Goal: Book appointment/travel/reservation

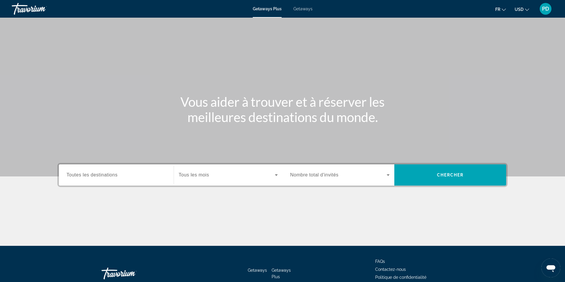
click at [312, 11] on span "Getaways" at bounding box center [302, 8] width 19 height 5
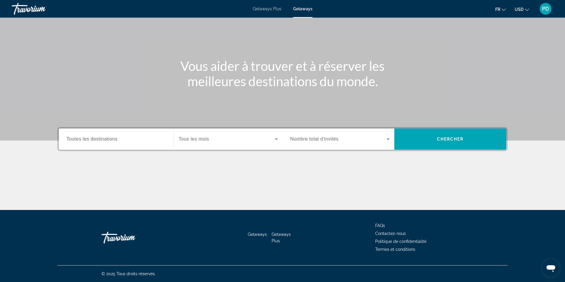
click at [88, 136] on span "Toutes les destinations" at bounding box center [91, 138] width 51 height 5
click at [88, 136] on input "Destination Toutes les destinations" at bounding box center [115, 139] width 99 height 7
click at [63, 147] on div "Destination options" at bounding box center [118, 151] width 118 height 9
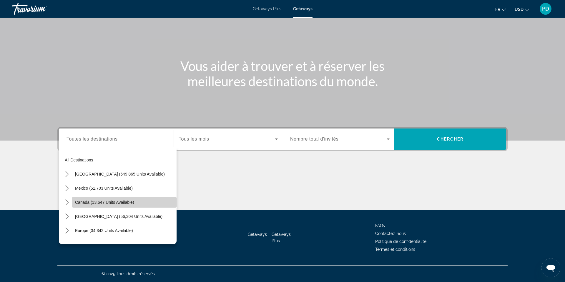
click at [72, 195] on span "Select destination: Canada (13,647 units available)" at bounding box center [124, 202] width 104 height 14
type input "**********"
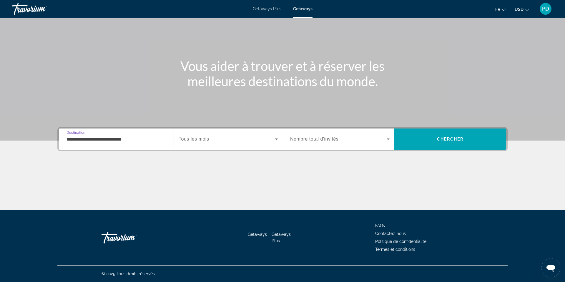
click at [191, 136] on span "Tous les mois" at bounding box center [194, 138] width 30 height 5
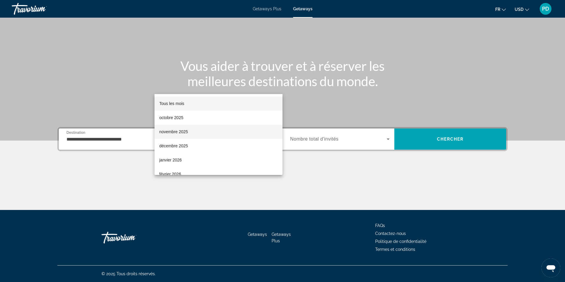
click at [188, 133] on span "novembre 2025" at bounding box center [173, 131] width 29 height 7
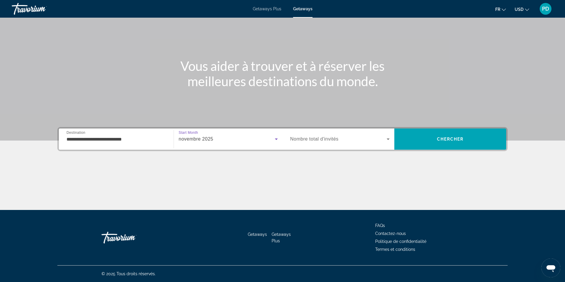
click at [338, 136] on span "Nombre total d'invités" at bounding box center [314, 138] width 48 height 5
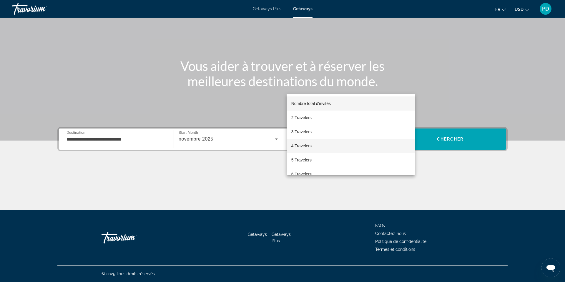
click at [311, 149] on span "4 Travelers" at bounding box center [301, 145] width 20 height 7
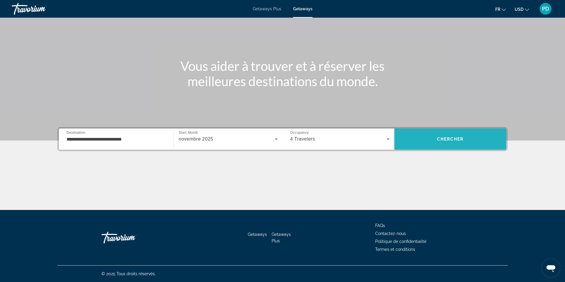
click at [463, 137] on span "Chercher" at bounding box center [450, 139] width 27 height 5
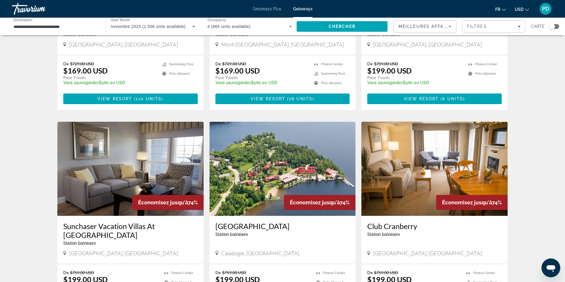
scroll to position [334, 0]
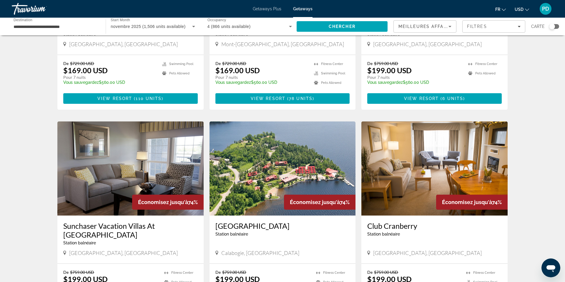
click at [525, 12] on icon "Change currency" at bounding box center [527, 10] width 4 height 4
click at [495, 43] on button "CAD (Can$)" at bounding box center [509, 39] width 29 height 8
click at [358, 99] on app-weeks-search-item "Économisez jusqu'à 77% Privilege [GEOGRAPHIC_DATA]–[GEOGRAPHIC_DATA] balnéaire …" at bounding box center [282, 15] width 152 height 188
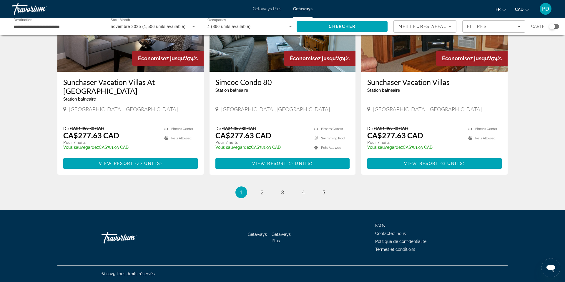
scroll to position [949, 0]
click at [257, 198] on link "page 2" at bounding box center [262, 192] width 10 height 10
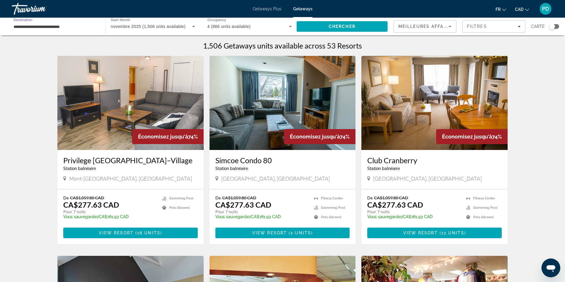
click at [71, 30] on input "**********" at bounding box center [56, 26] width 84 height 7
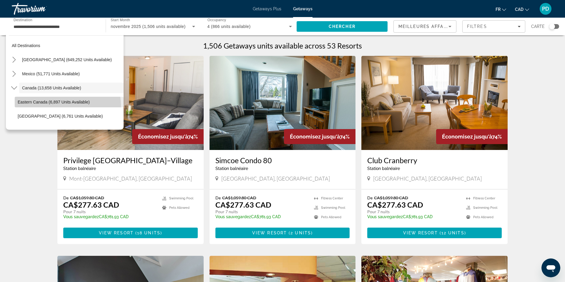
click at [59, 109] on span "Select destination: Eastern Canada (6,897 units available)" at bounding box center [69, 102] width 109 height 14
type input "**********"
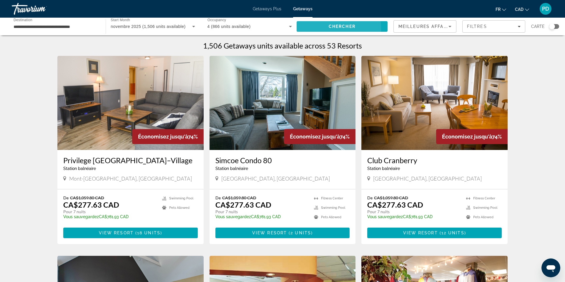
click at [299, 34] on span "Search" at bounding box center [341, 26] width 91 height 14
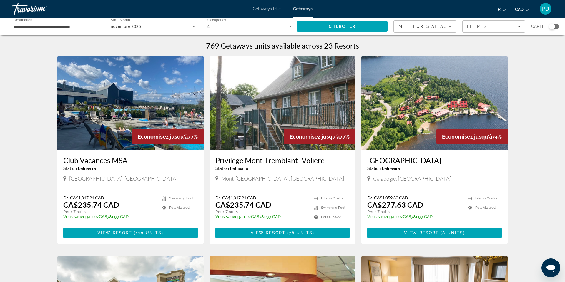
click at [241, 150] on img "Main content" at bounding box center [282, 103] width 146 height 94
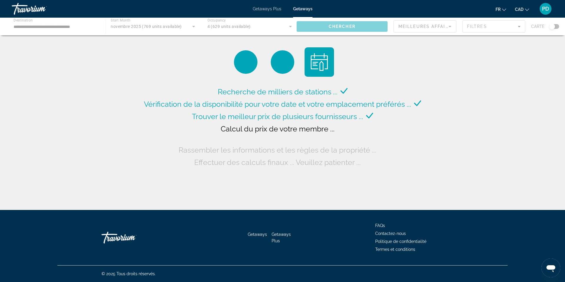
click at [139, 35] on div "Main content" at bounding box center [282, 27] width 565 height 18
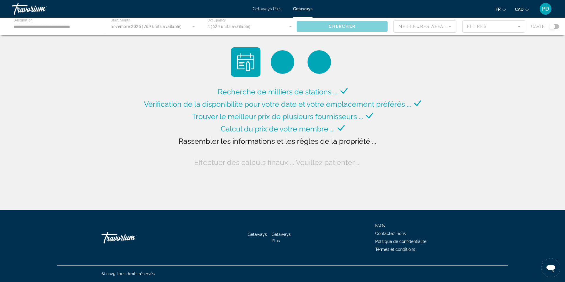
click at [131, 35] on div "Main content" at bounding box center [282, 27] width 565 height 18
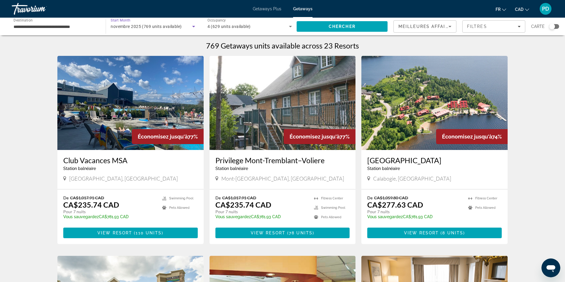
click at [126, 29] on span "novembre 2025 (769 units available)" at bounding box center [146, 26] width 71 height 5
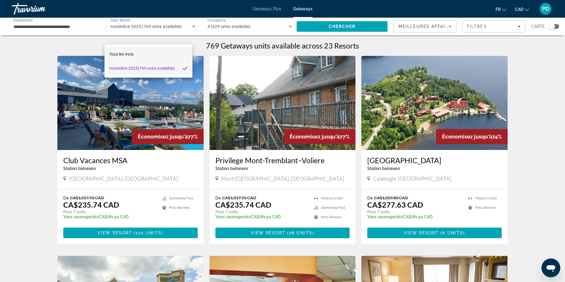
click at [134, 56] on span "Tous les mois" at bounding box center [121, 54] width 24 height 5
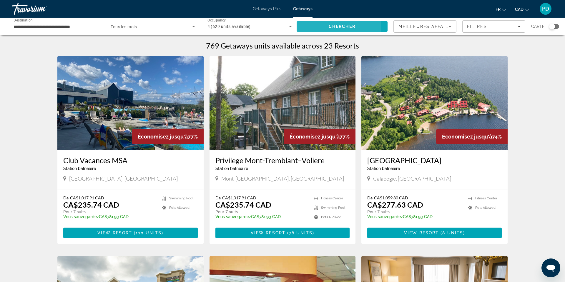
click at [300, 34] on span "Search" at bounding box center [341, 26] width 91 height 14
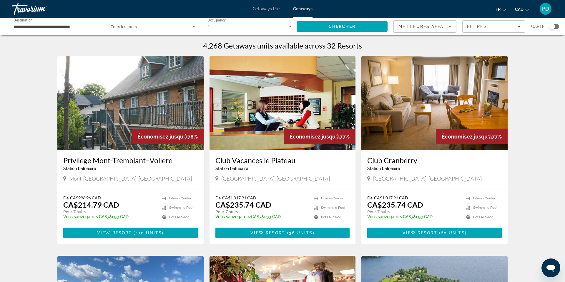
click at [133, 29] on span "Tous les mois" at bounding box center [124, 26] width 26 height 5
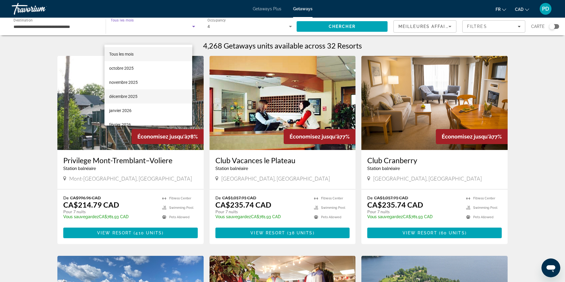
click at [127, 96] on span "décembre 2025" at bounding box center [123, 96] width 28 height 7
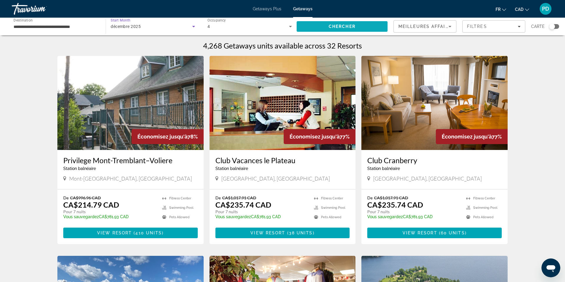
click at [349, 34] on span "Search" at bounding box center [341, 26] width 91 height 14
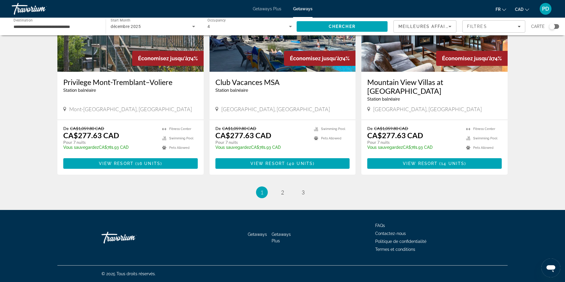
scroll to position [950, 0]
click at [284, 196] on span "2" at bounding box center [282, 192] width 3 height 6
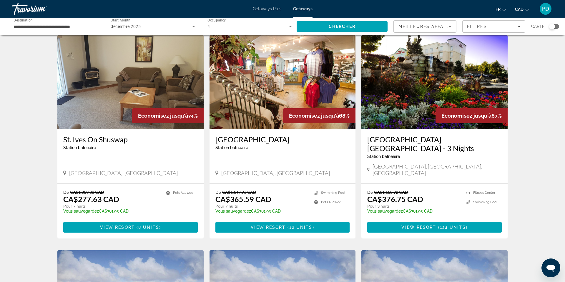
scroll to position [20, 0]
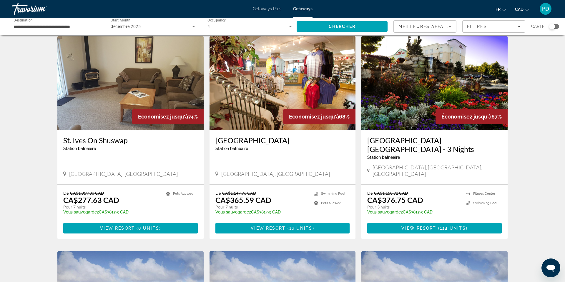
click at [54, 30] on input "**********" at bounding box center [56, 26] width 84 height 7
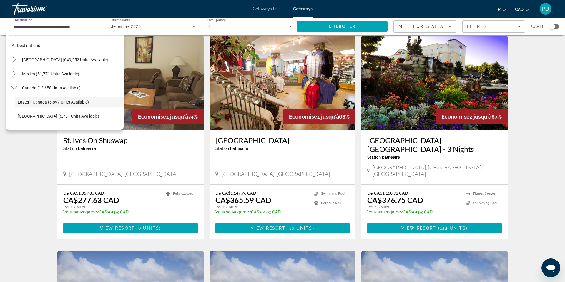
scroll to position [5, 0]
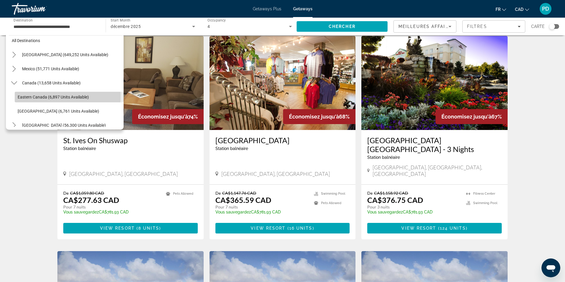
click at [54, 99] on span "Eastern Canada (6,897 units available)" at bounding box center [53, 97] width 71 height 5
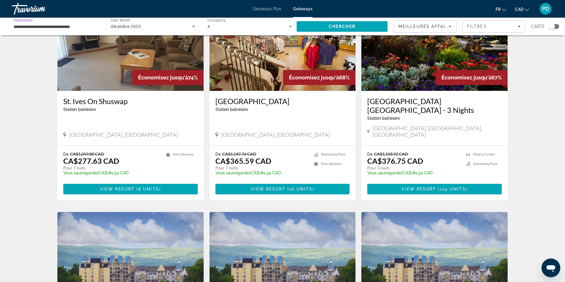
scroll to position [59, 0]
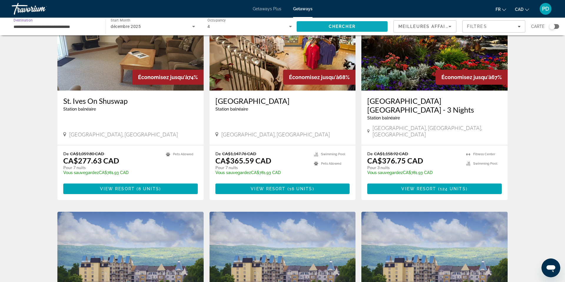
click at [328, 29] on span "Chercher" at bounding box center [341, 26] width 27 height 5
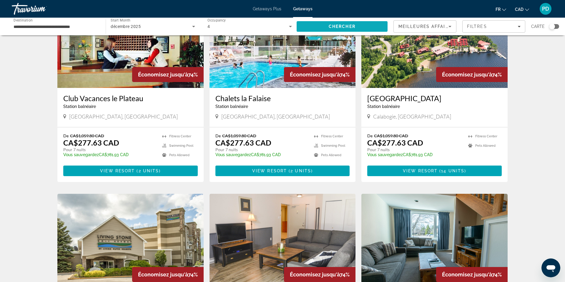
scroll to position [62, 0]
click at [300, 174] on span "2 units" at bounding box center [300, 171] width 21 height 5
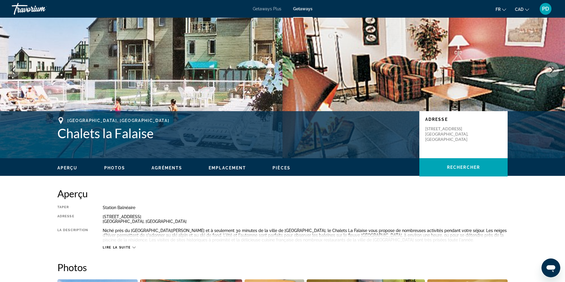
scroll to position [45, 0]
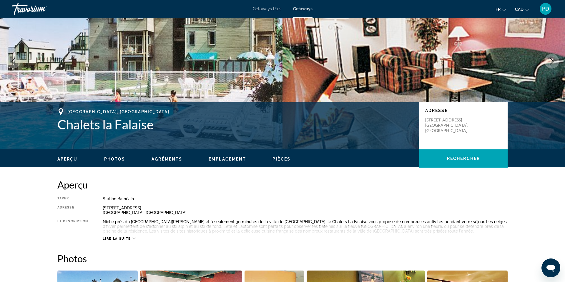
click at [104, 161] on span "Photos" at bounding box center [114, 159] width 21 height 5
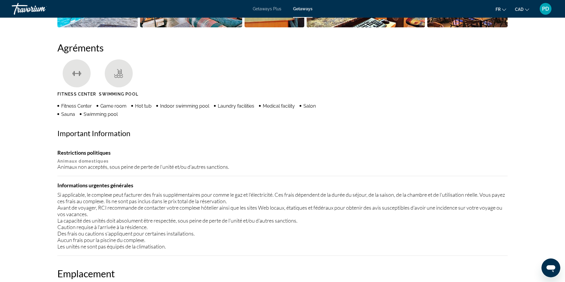
scroll to position [367, 0]
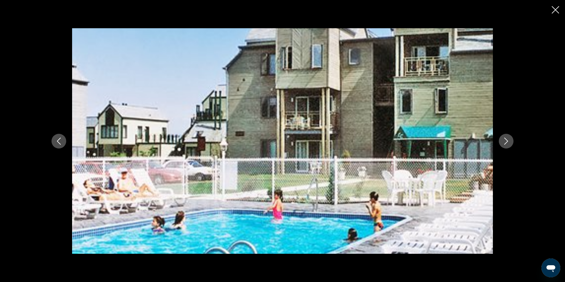
click at [509, 143] on icon "Next image" at bounding box center [505, 141] width 7 height 7
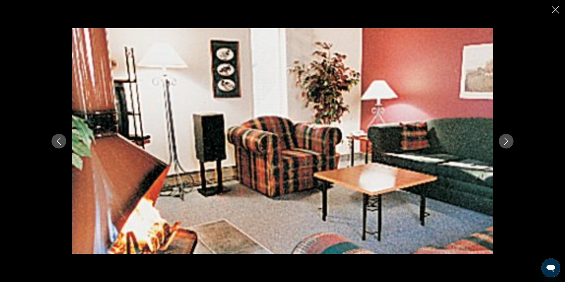
click at [509, 143] on icon "Next image" at bounding box center [505, 141] width 7 height 7
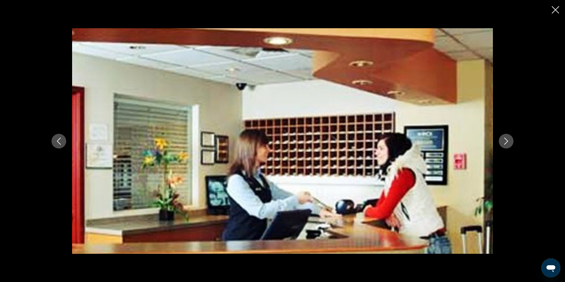
click at [509, 143] on icon "Next image" at bounding box center [505, 141] width 7 height 7
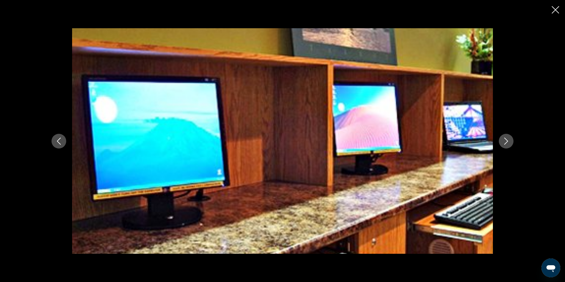
click at [509, 143] on icon "Next image" at bounding box center [505, 141] width 7 height 7
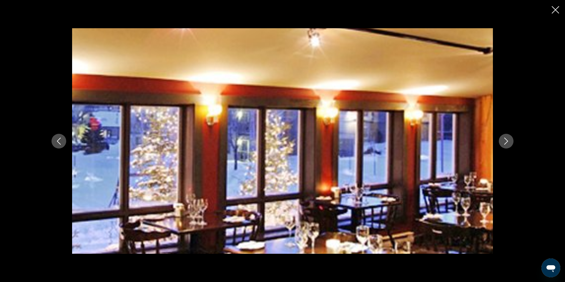
click at [509, 143] on icon "Next image" at bounding box center [505, 141] width 7 height 7
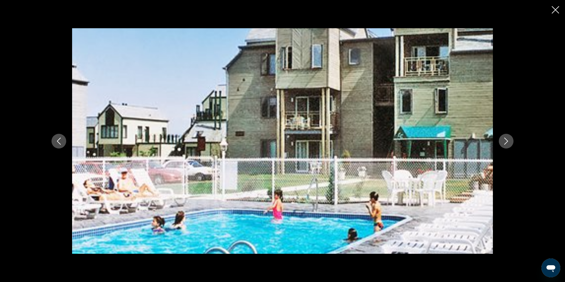
click at [509, 143] on icon "Next image" at bounding box center [505, 141] width 7 height 7
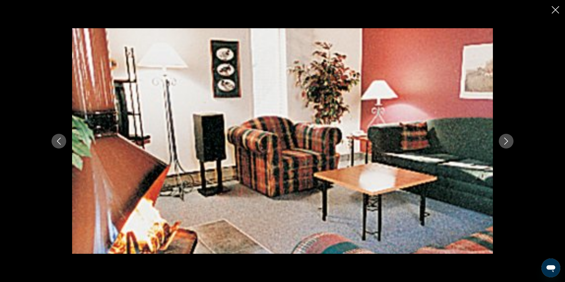
click at [509, 143] on icon "Next image" at bounding box center [505, 141] width 7 height 7
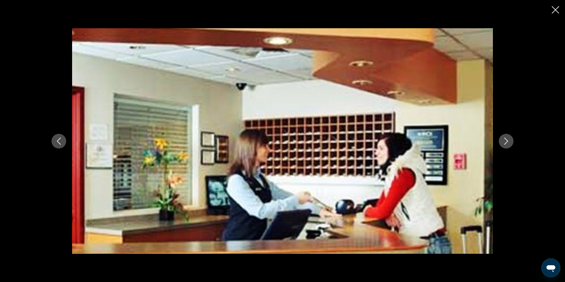
click at [509, 143] on icon "Next image" at bounding box center [505, 141] width 7 height 7
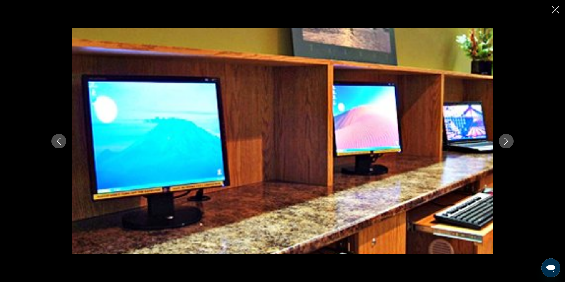
click at [509, 143] on icon "Next image" at bounding box center [505, 141] width 7 height 7
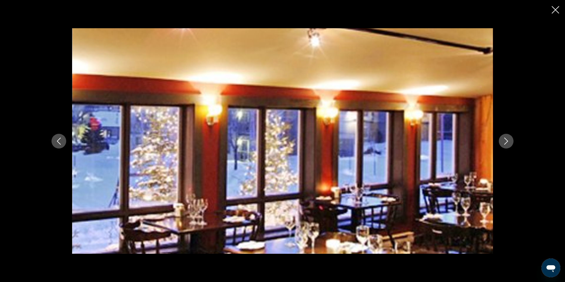
click at [509, 143] on icon "Next image" at bounding box center [505, 141] width 7 height 7
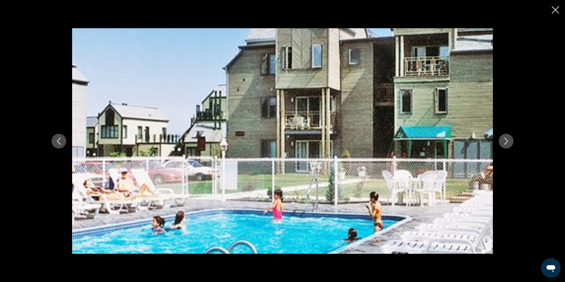
click at [551, 14] on icon "Close slideshow" at bounding box center [554, 9] width 7 height 7
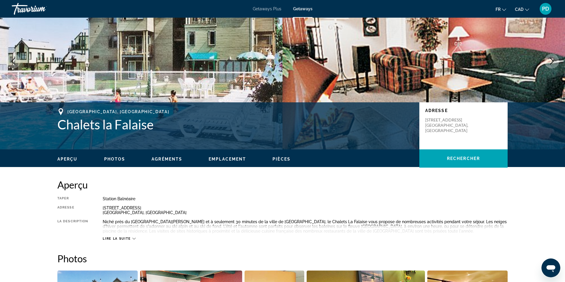
scroll to position [45, 0]
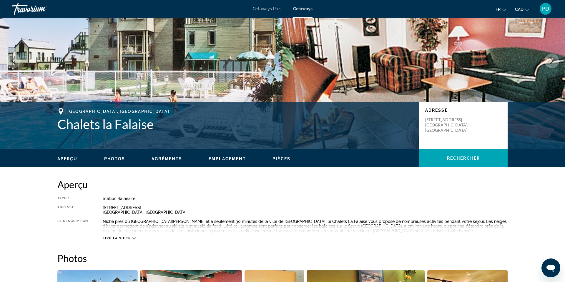
click at [290, 161] on span "Pièces" at bounding box center [281, 158] width 18 height 5
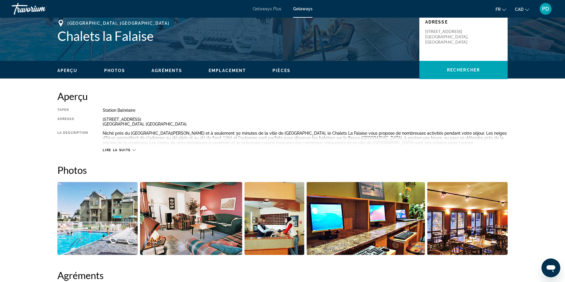
scroll to position [0, 0]
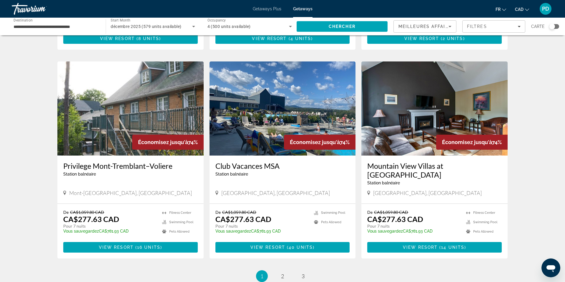
scroll to position [603, 0]
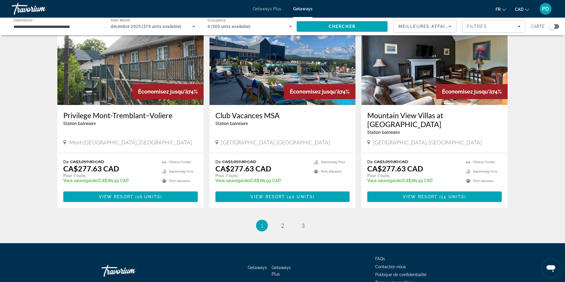
scroll to position [656, 0]
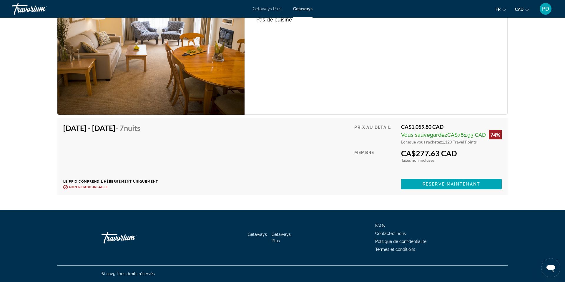
scroll to position [1621, 0]
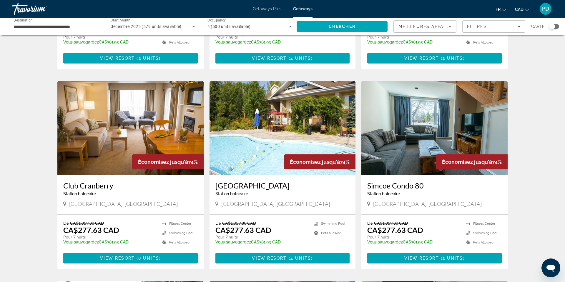
scroll to position [384, 0]
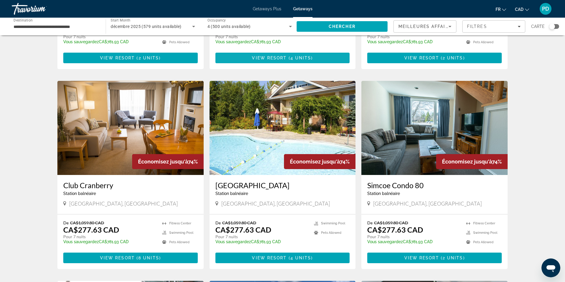
click at [293, 60] on span "4 units" at bounding box center [300, 58] width 21 height 5
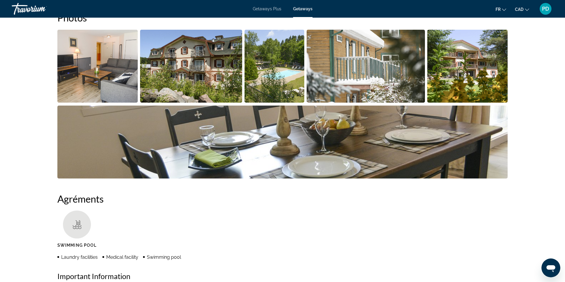
scroll to position [286, 0]
click at [106, 102] on img "Open full-screen image slider" at bounding box center [97, 65] width 80 height 73
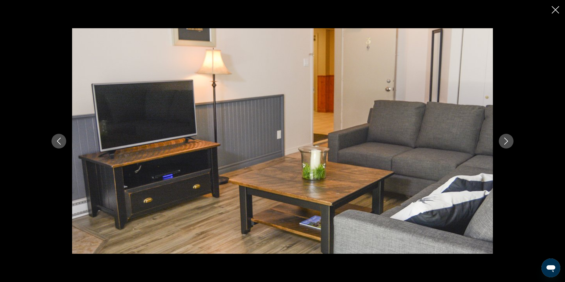
click at [509, 144] on icon "Next image" at bounding box center [505, 141] width 7 height 7
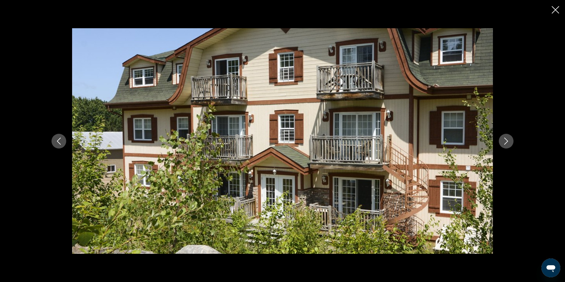
click at [509, 144] on icon "Next image" at bounding box center [505, 141] width 7 height 7
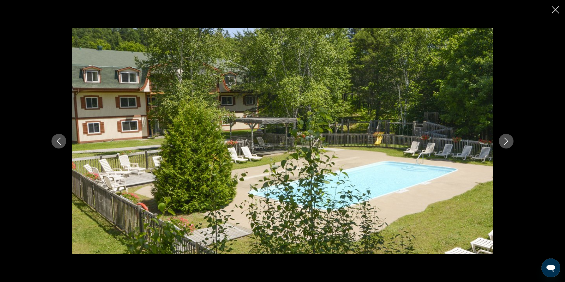
click at [509, 144] on icon "Next image" at bounding box center [505, 141] width 7 height 7
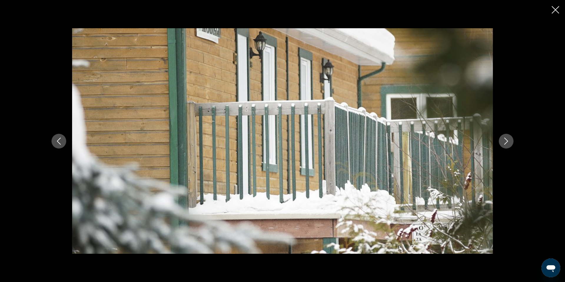
click at [509, 144] on icon "Next image" at bounding box center [505, 141] width 7 height 7
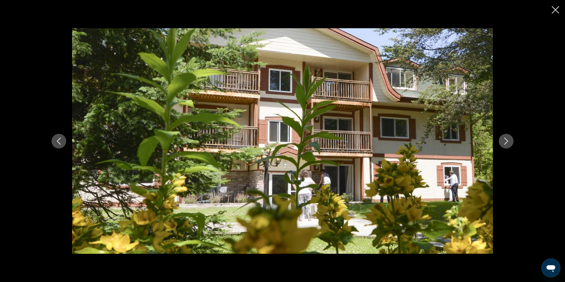
click at [509, 144] on icon "Next image" at bounding box center [505, 141] width 7 height 7
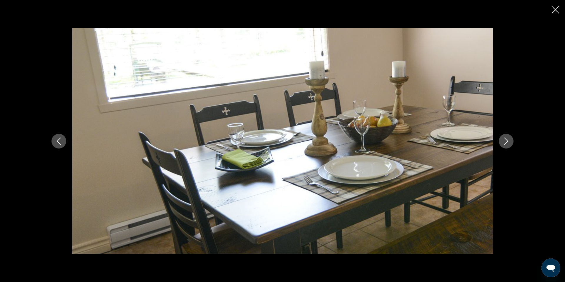
click at [509, 144] on icon "Next image" at bounding box center [505, 141] width 7 height 7
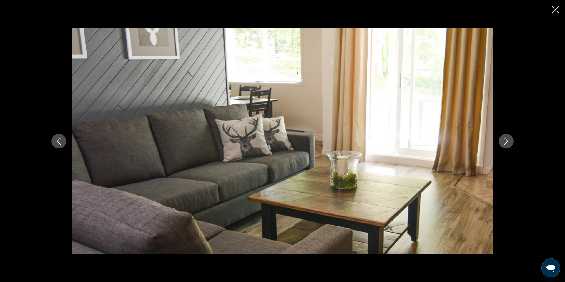
click at [509, 144] on icon "Next image" at bounding box center [505, 141] width 7 height 7
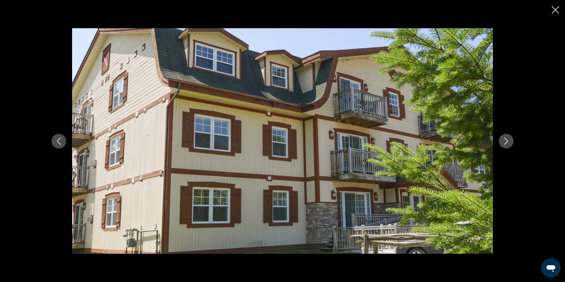
click at [509, 144] on icon "Next image" at bounding box center [505, 141] width 7 height 7
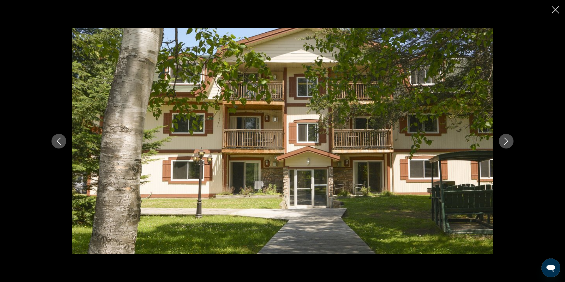
click at [509, 144] on icon "Next image" at bounding box center [505, 141] width 7 height 7
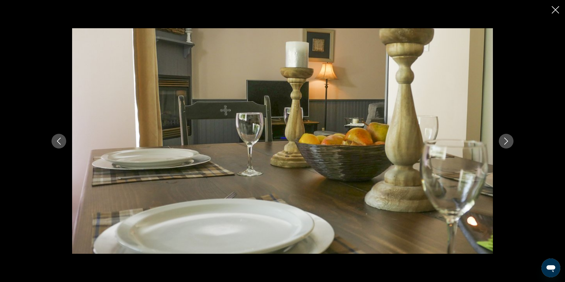
click at [509, 144] on icon "Next image" at bounding box center [505, 141] width 7 height 7
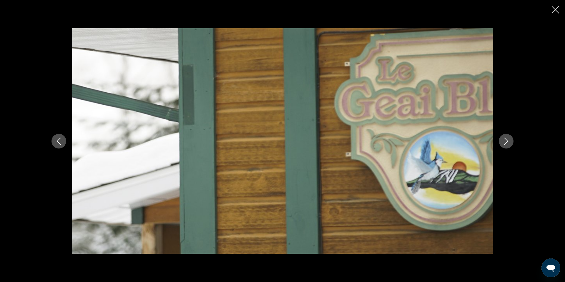
click at [513, 144] on button "Next image" at bounding box center [505, 141] width 15 height 15
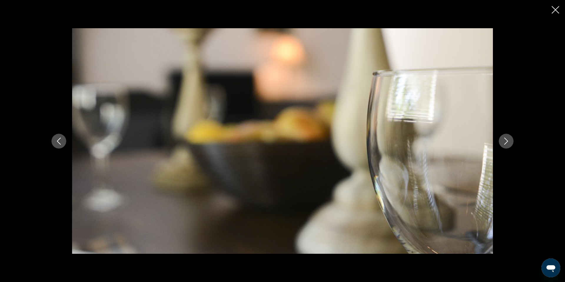
click at [513, 144] on button "Next image" at bounding box center [505, 141] width 15 height 15
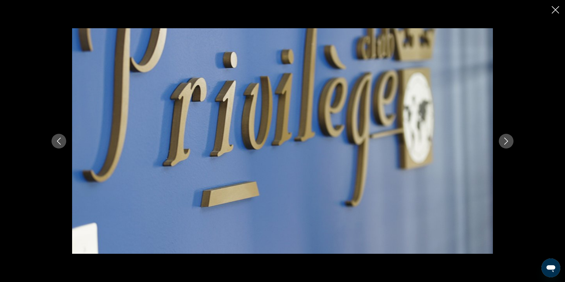
click at [513, 144] on button "Next image" at bounding box center [505, 141] width 15 height 15
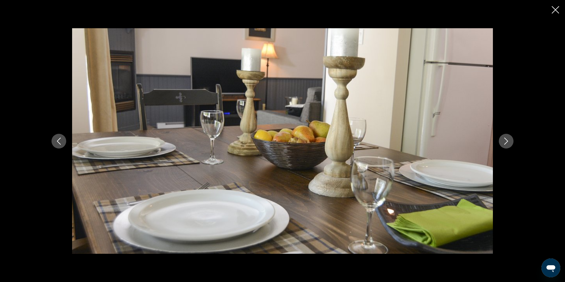
click at [513, 144] on button "Next image" at bounding box center [505, 141] width 15 height 15
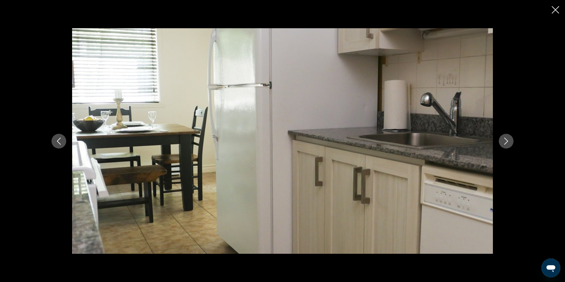
click at [513, 144] on button "Next image" at bounding box center [505, 141] width 15 height 15
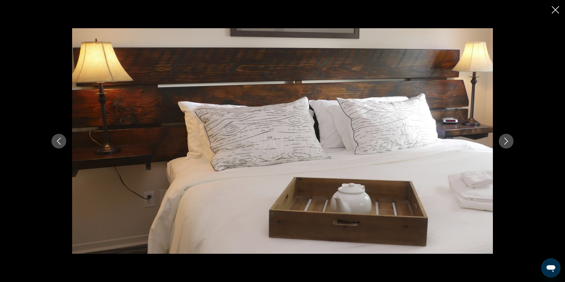
click at [513, 144] on button "Next image" at bounding box center [505, 141] width 15 height 15
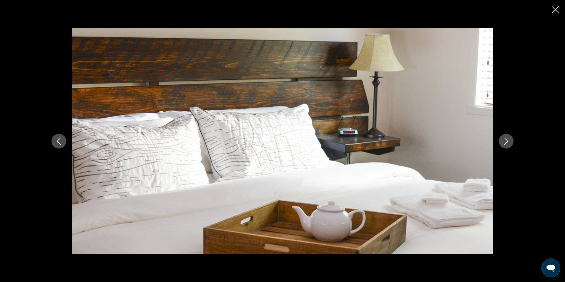
click at [513, 144] on button "Next image" at bounding box center [505, 141] width 15 height 15
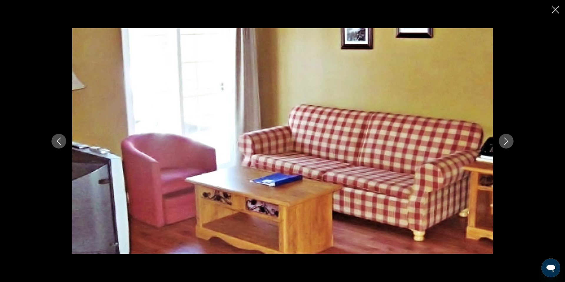
click at [513, 144] on button "Next image" at bounding box center [505, 141] width 15 height 15
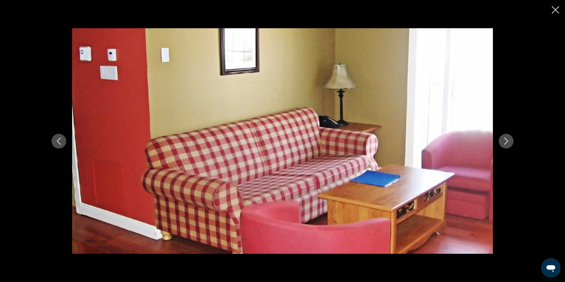
click at [513, 144] on button "Next image" at bounding box center [505, 141] width 15 height 15
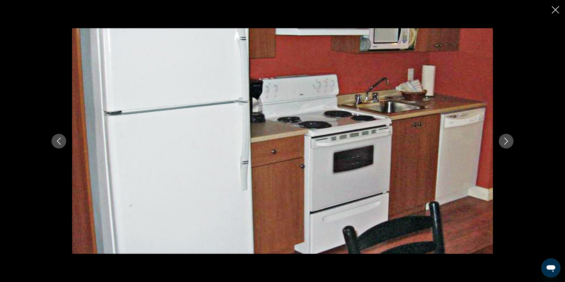
click at [513, 144] on button "Next image" at bounding box center [505, 141] width 15 height 15
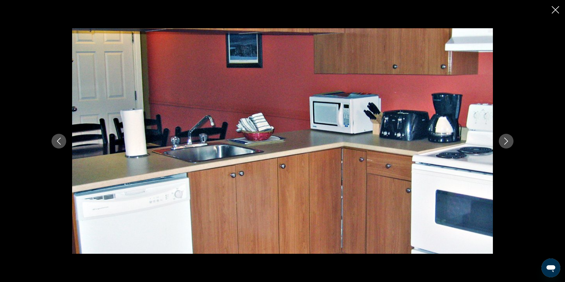
click at [513, 144] on button "Next image" at bounding box center [505, 141] width 15 height 15
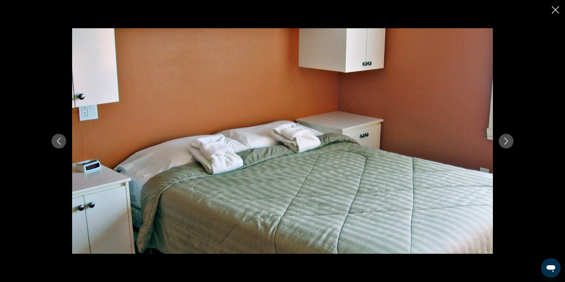
click at [513, 144] on button "Next image" at bounding box center [505, 141] width 15 height 15
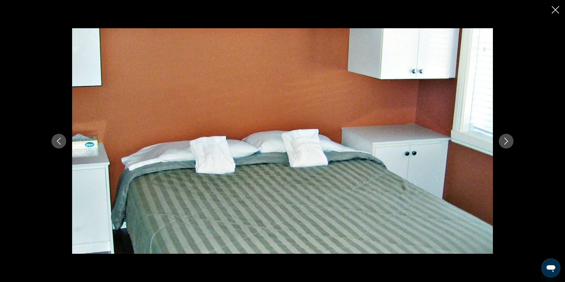
click at [513, 144] on button "Next image" at bounding box center [505, 141] width 15 height 15
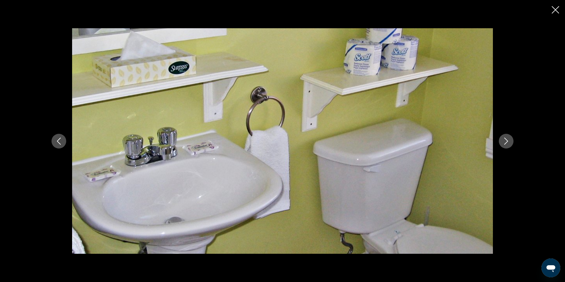
click at [513, 144] on button "Next image" at bounding box center [505, 141] width 15 height 15
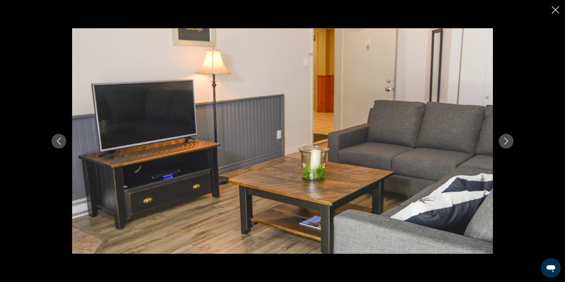
click at [513, 144] on button "Next image" at bounding box center [505, 141] width 15 height 15
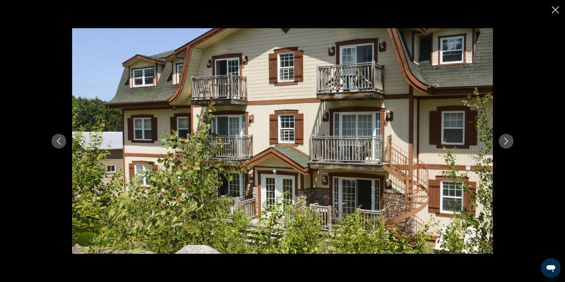
click at [551, 11] on icon "Close slideshow" at bounding box center [554, 9] width 7 height 7
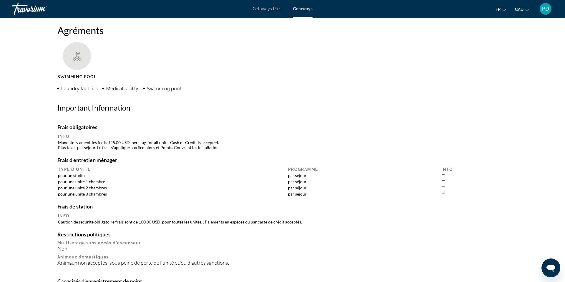
scroll to position [0, 0]
